Goal: Task Accomplishment & Management: Manage account settings

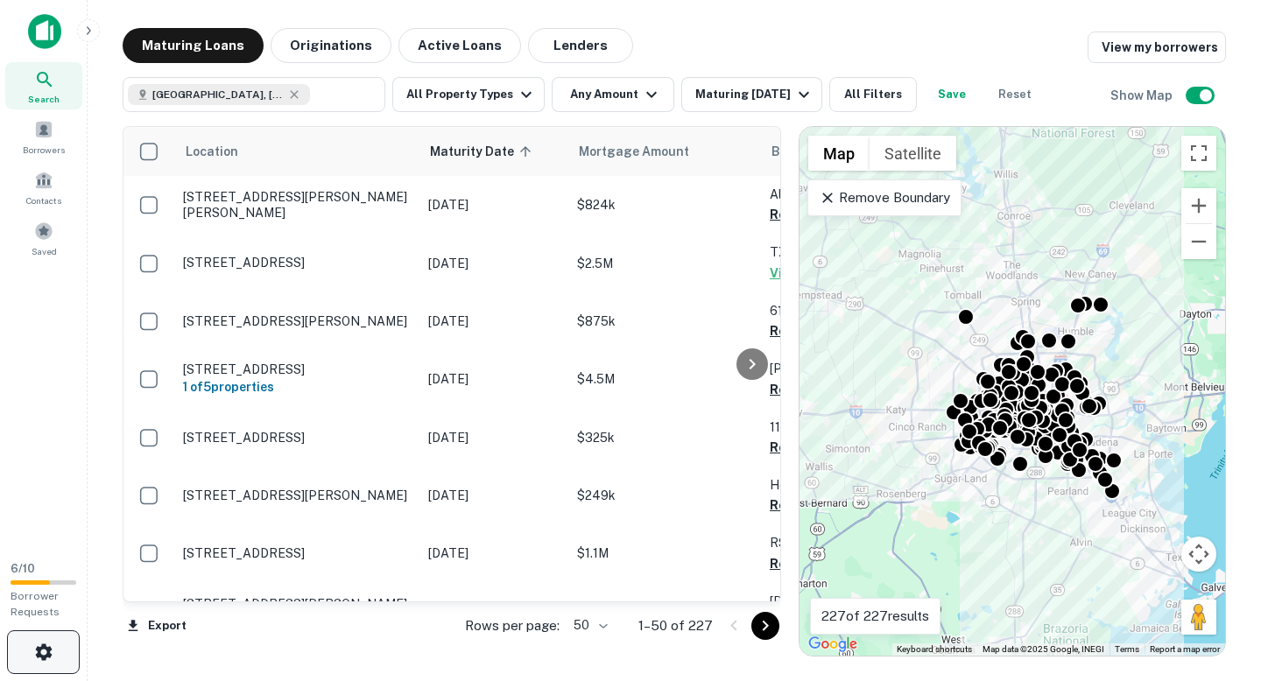
click at [57, 656] on button "button" at bounding box center [43, 653] width 73 height 44
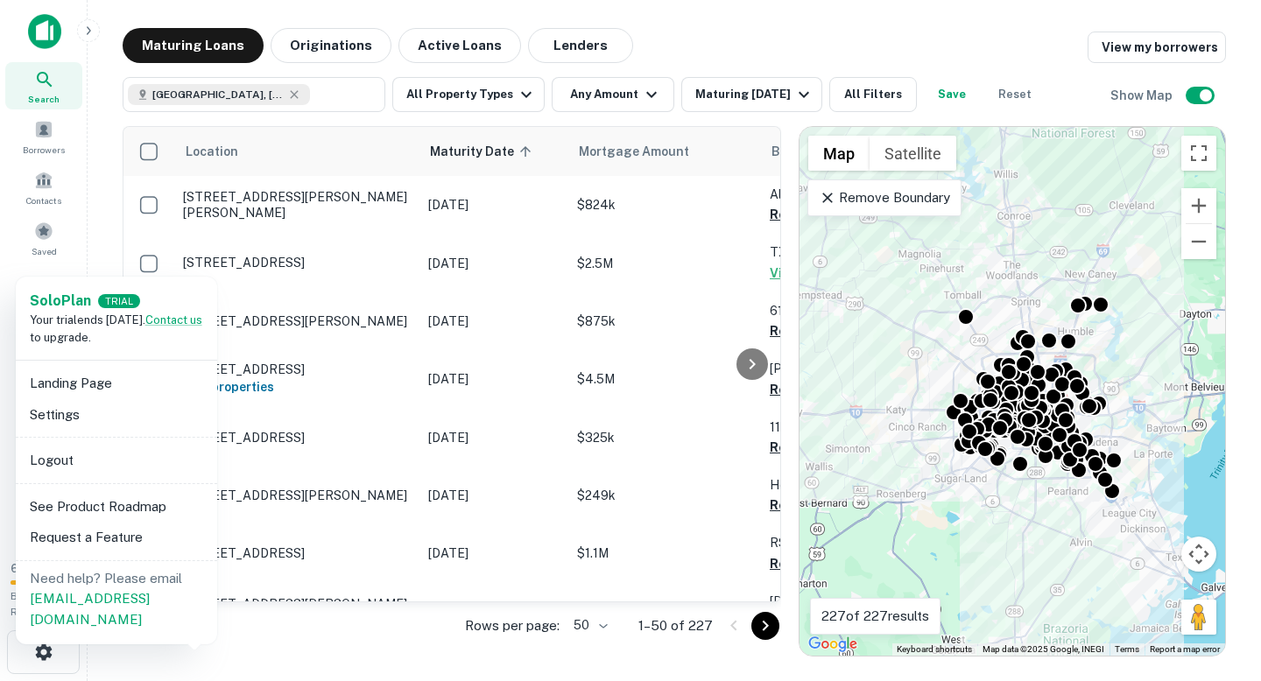
click at [269, 648] on div at bounding box center [630, 340] width 1261 height 681
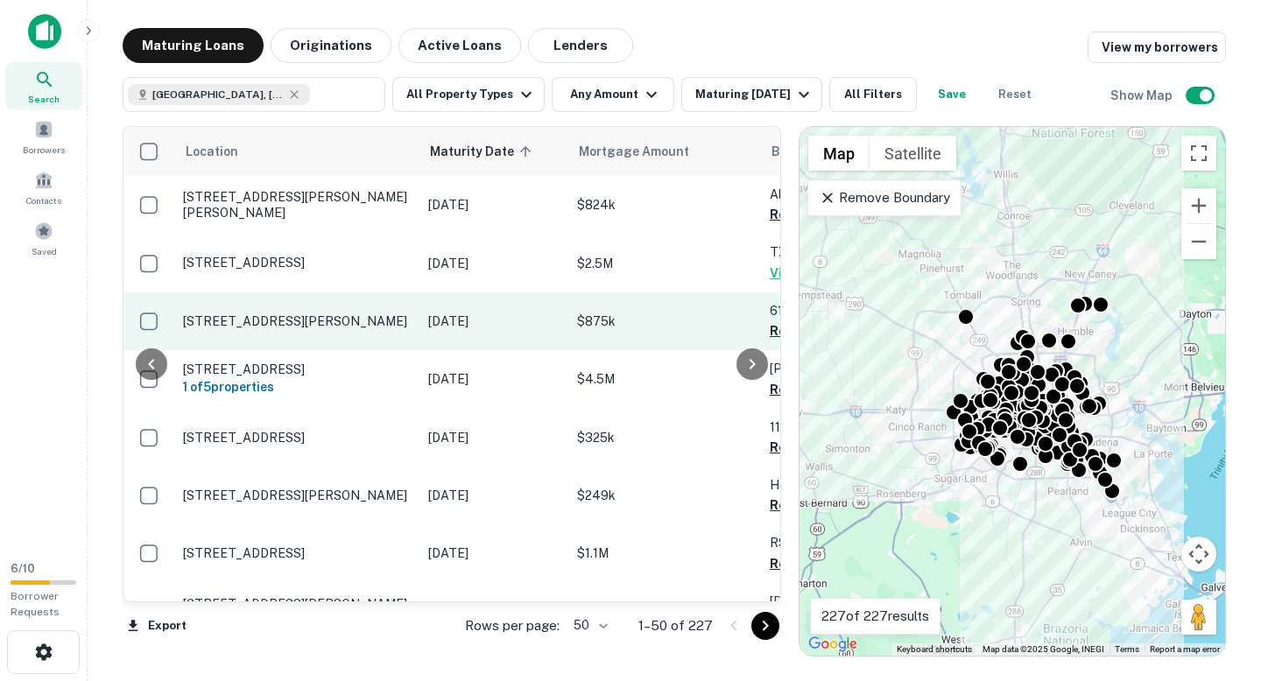
scroll to position [0, 504]
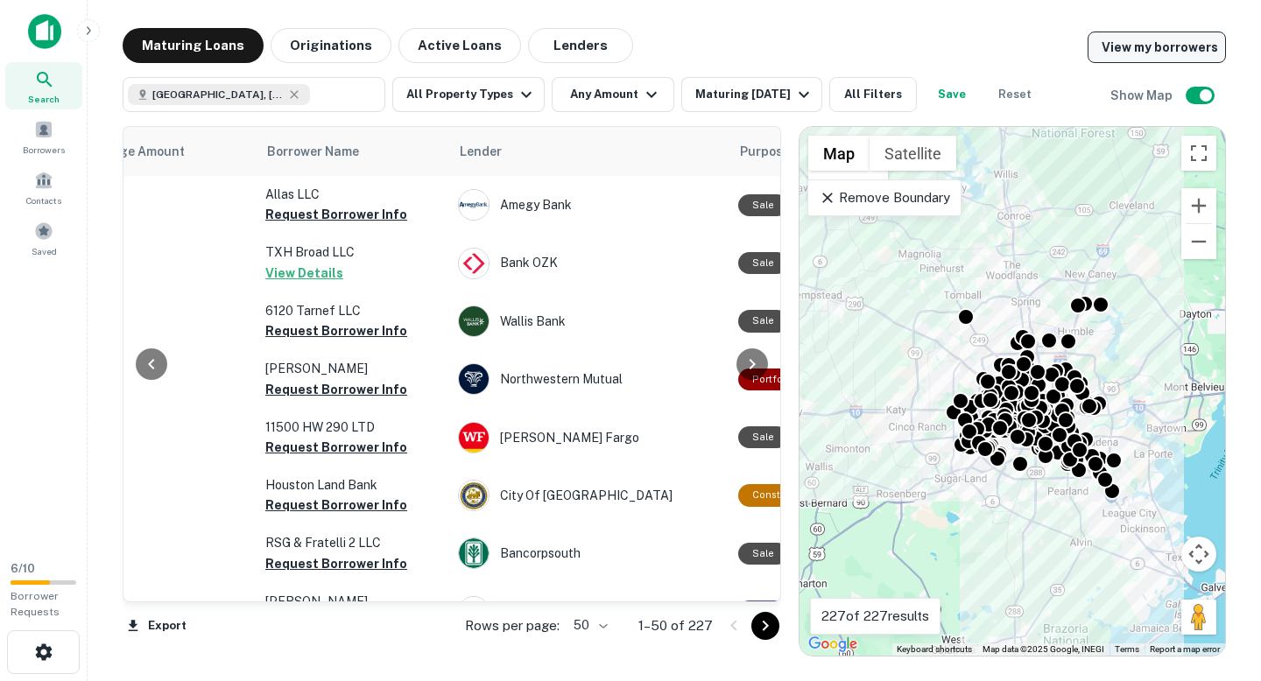
click at [1104, 48] on link "View my borrowers" at bounding box center [1157, 48] width 138 height 32
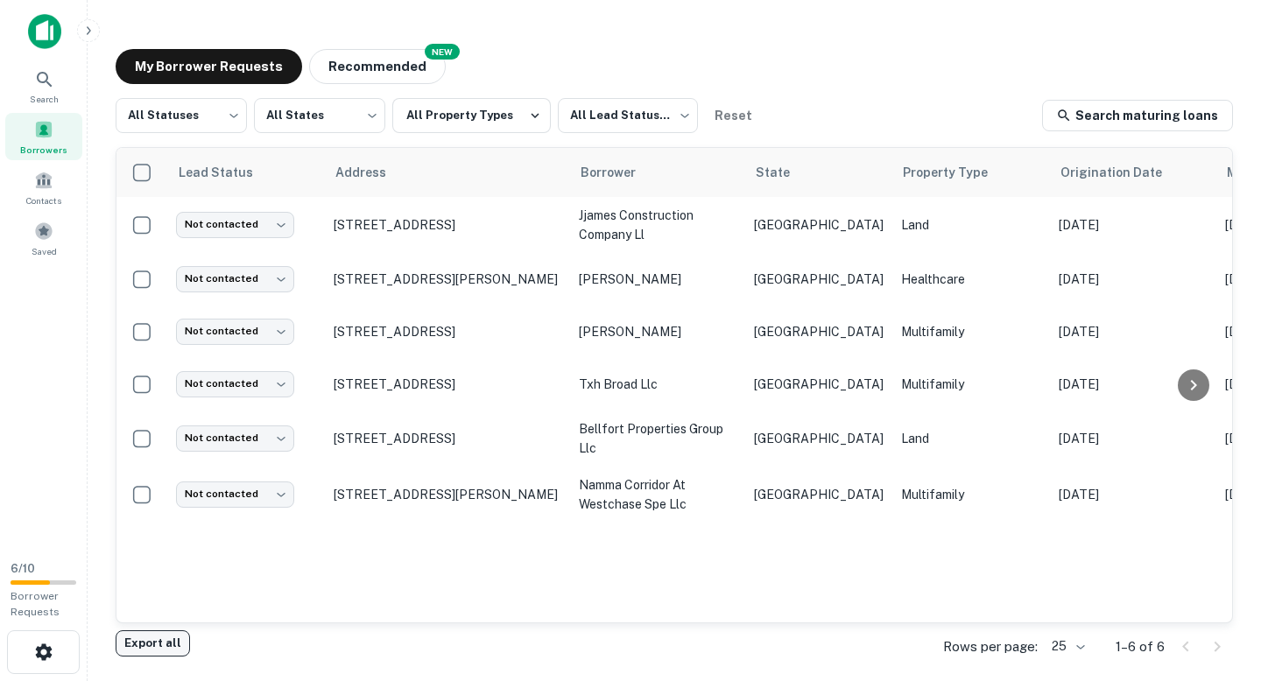
click at [138, 648] on button "Export all" at bounding box center [153, 644] width 74 height 26
